Goal: Book appointment/travel/reservation

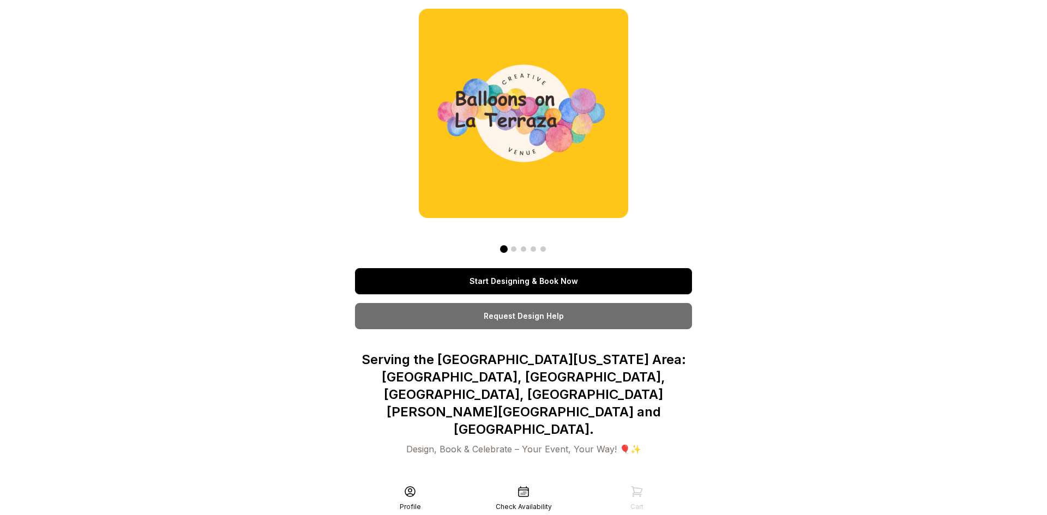
click at [538, 279] on link "Start Designing & Book Now" at bounding box center [523, 281] width 337 height 26
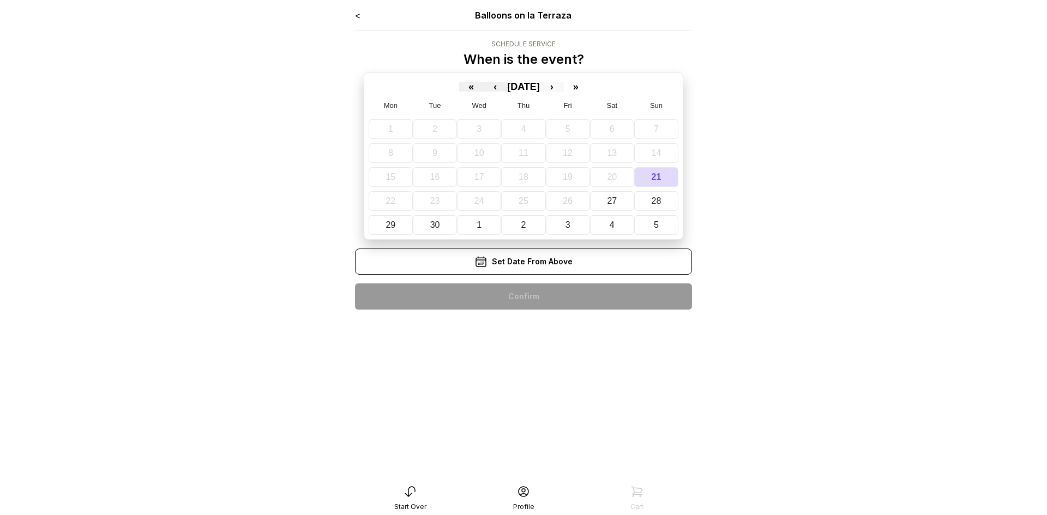
click at [564, 89] on button "›" at bounding box center [552, 87] width 24 height 10
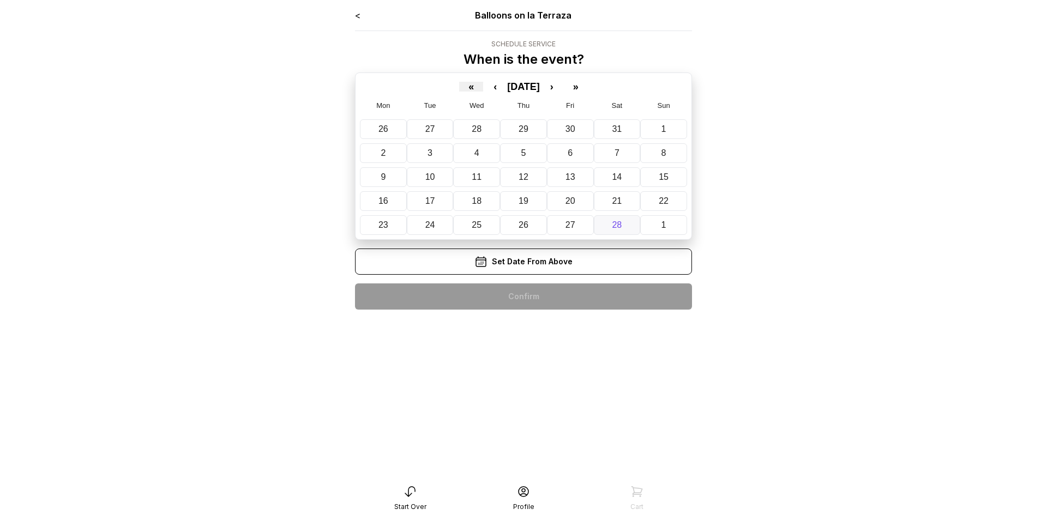
click at [615, 223] on abbr "28" at bounding box center [617, 224] width 10 height 9
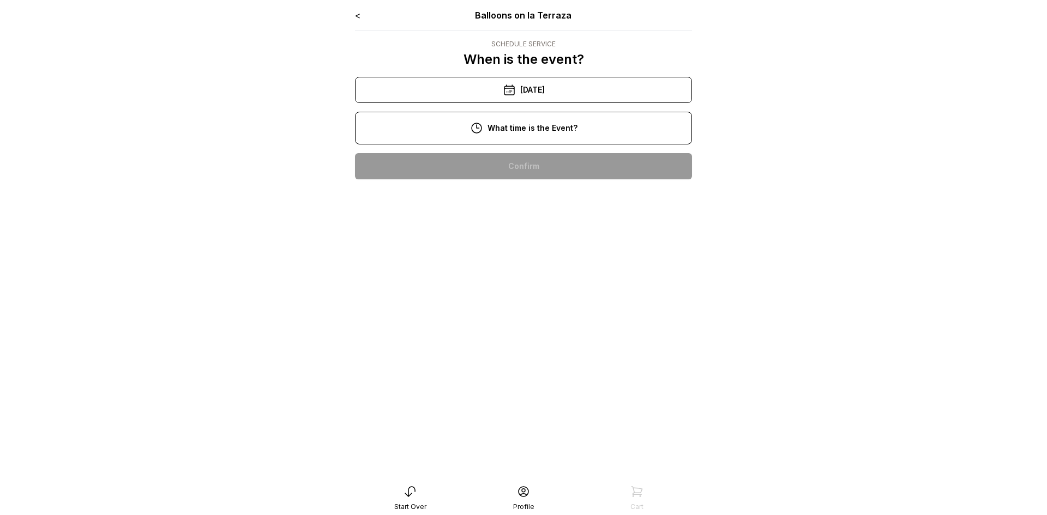
click at [526, 335] on div "3:00 pm" at bounding box center [524, 341] width 320 height 26
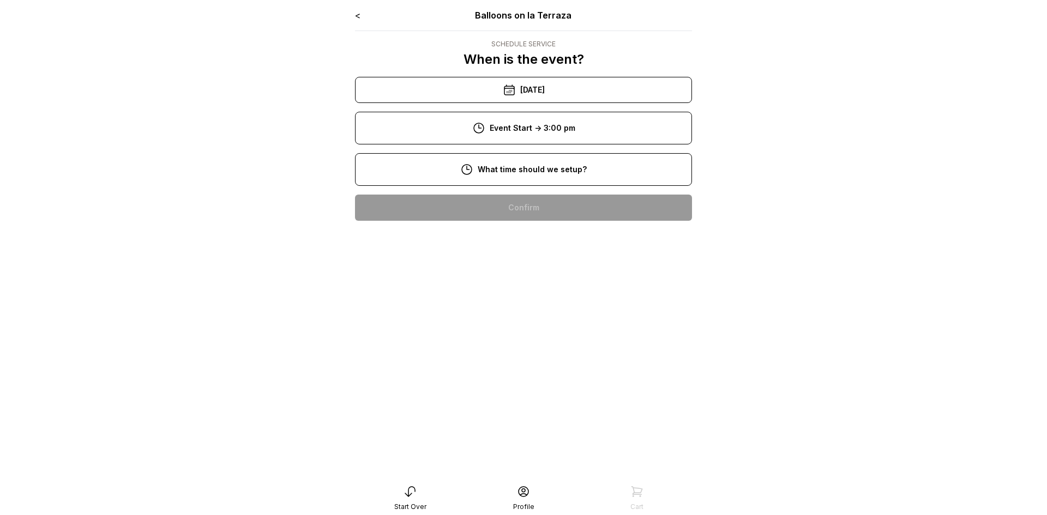
click at [524, 381] on div "1:00 pm" at bounding box center [524, 382] width 320 height 26
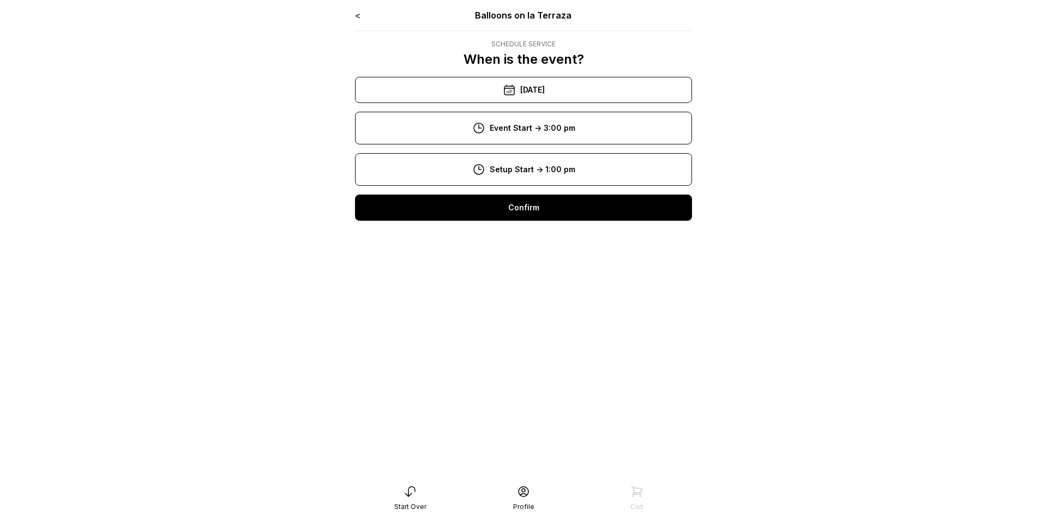
click at [535, 213] on div "Confirm" at bounding box center [523, 208] width 337 height 26
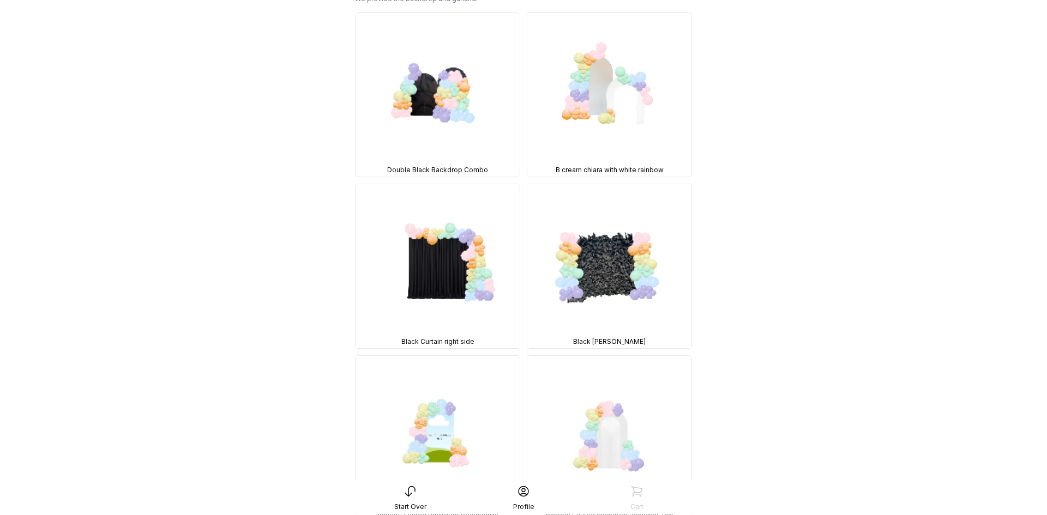
scroll to position [56, 0]
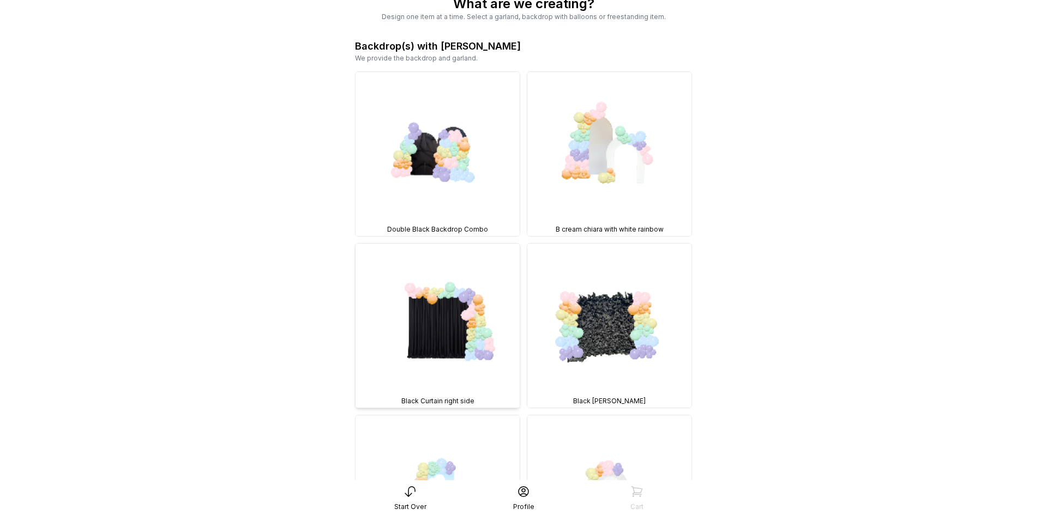
click at [458, 306] on img at bounding box center [438, 326] width 164 height 164
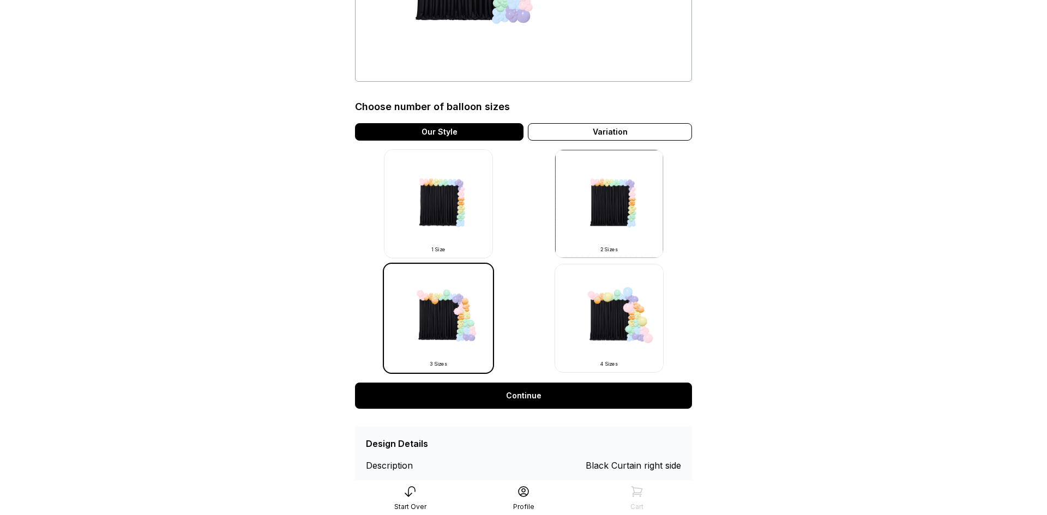
scroll to position [244, 0]
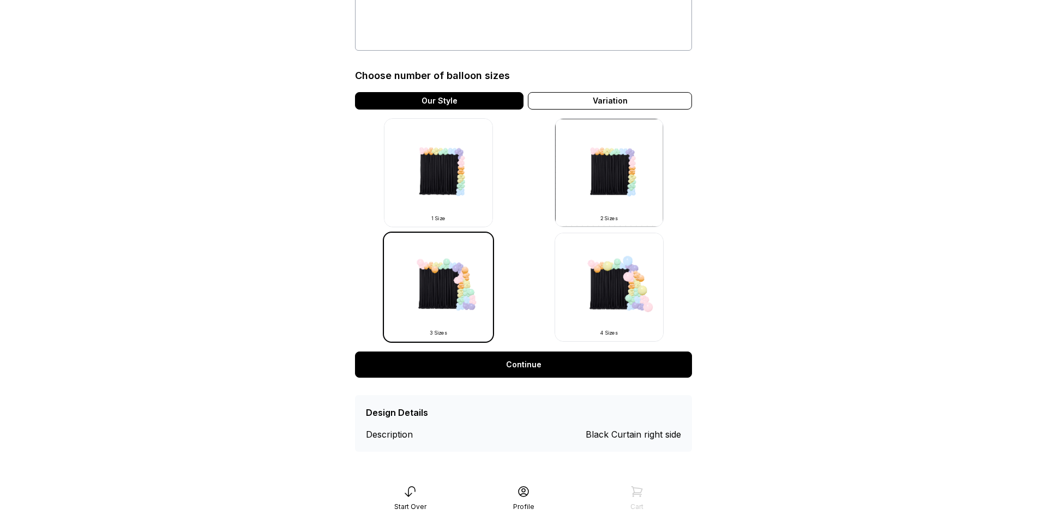
click at [407, 500] on div "Start Over" at bounding box center [409, 498] width 113 height 26
